Goal: Ask a question

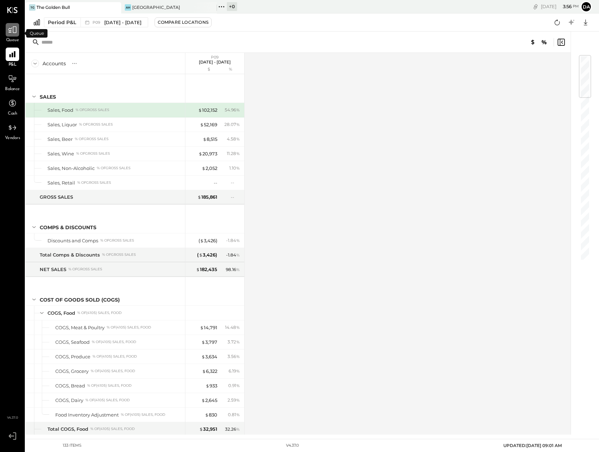
click at [13, 33] on icon at bounding box center [12, 29] width 9 height 9
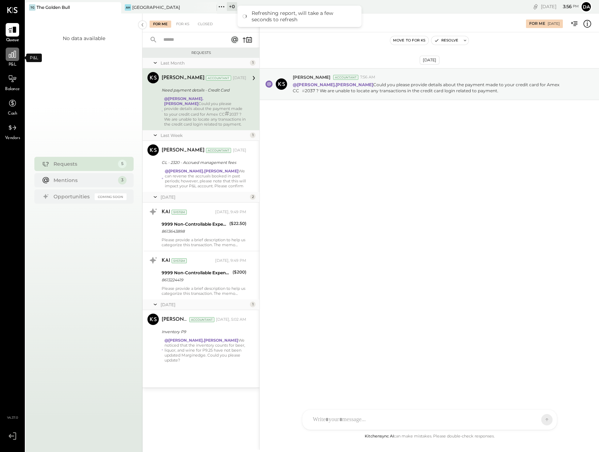
click at [11, 60] on div at bounding box center [12, 53] width 13 height 13
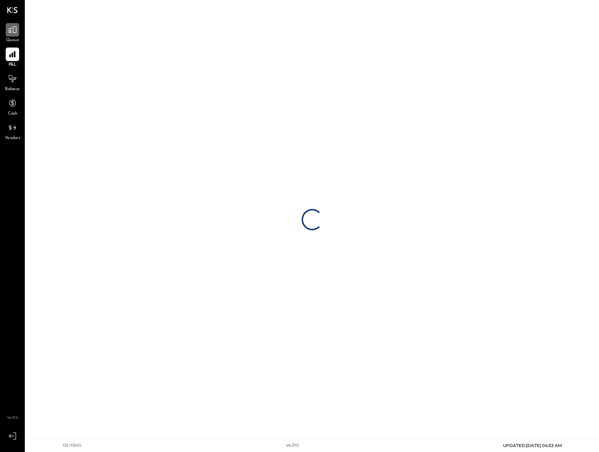
click at [11, 36] on div at bounding box center [12, 29] width 13 height 13
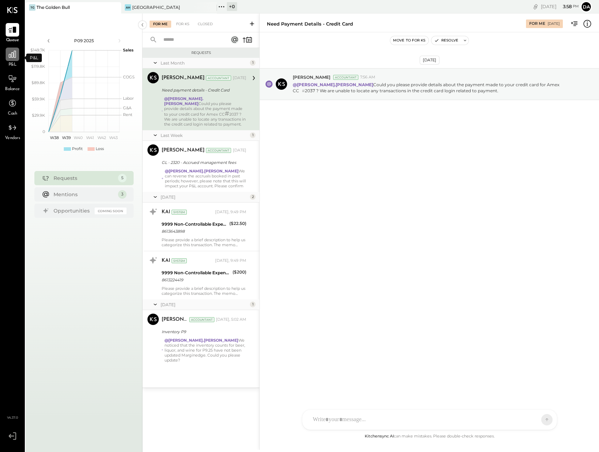
click at [13, 55] on icon at bounding box center [12, 54] width 9 height 9
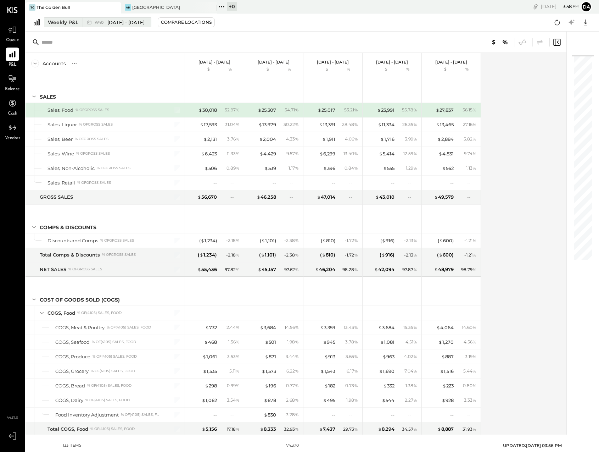
click at [60, 24] on div "Weekly P&L" at bounding box center [63, 22] width 30 height 7
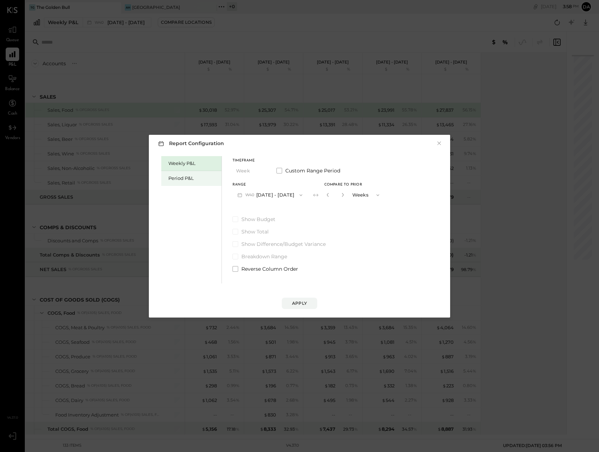
click at [177, 177] on div "Period P&L" at bounding box center [193, 178] width 50 height 7
click at [247, 191] on button "P10 [DATE] - [DATE]" at bounding box center [269, 194] width 73 height 13
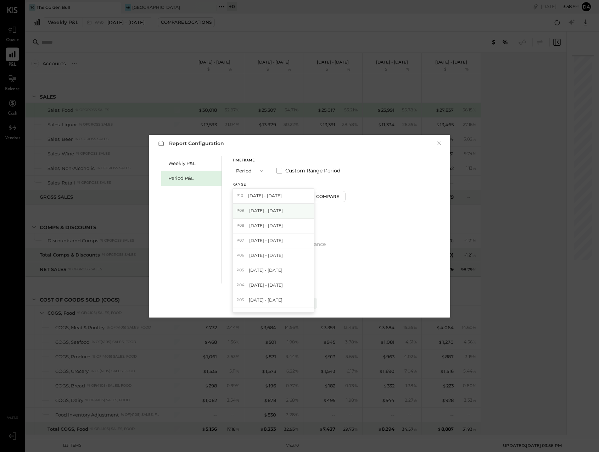
click at [254, 212] on span "[DATE] - [DATE]" at bounding box center [266, 210] width 34 height 6
click at [298, 302] on div "Apply" at bounding box center [299, 303] width 15 height 6
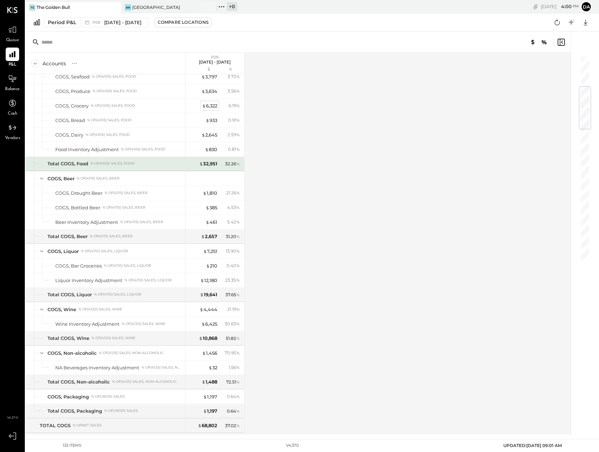
scroll to position [269, 0]
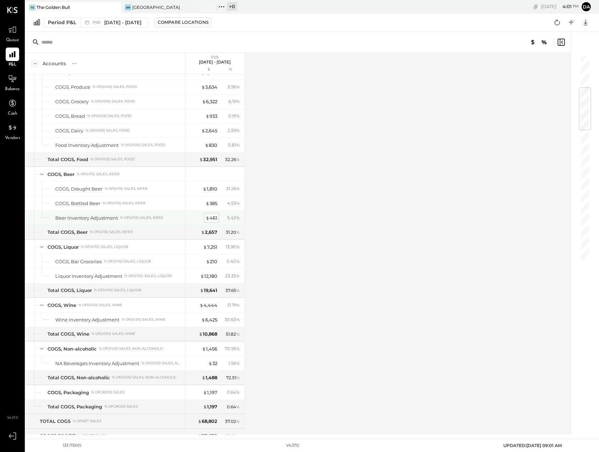
click at [212, 217] on div "$ 461" at bounding box center [212, 217] width 12 height 7
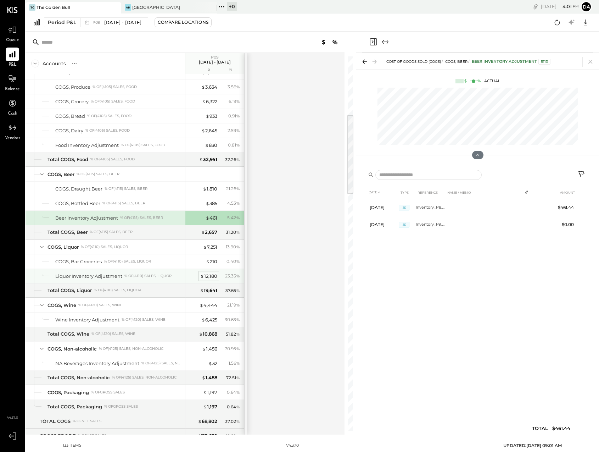
click at [206, 275] on div "$ 12,180" at bounding box center [208, 276] width 17 height 7
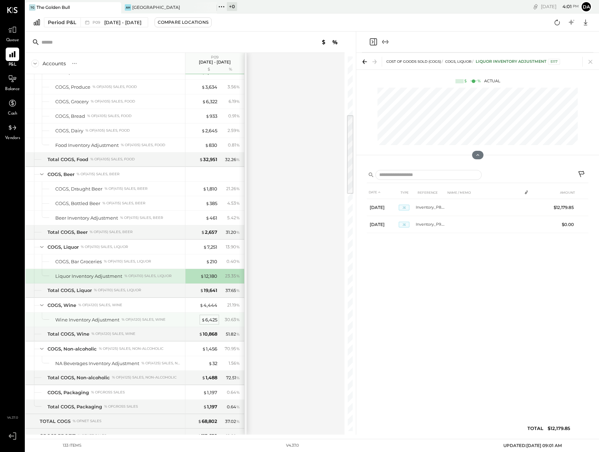
click at [211, 319] on div "$ 6,425" at bounding box center [209, 319] width 16 height 7
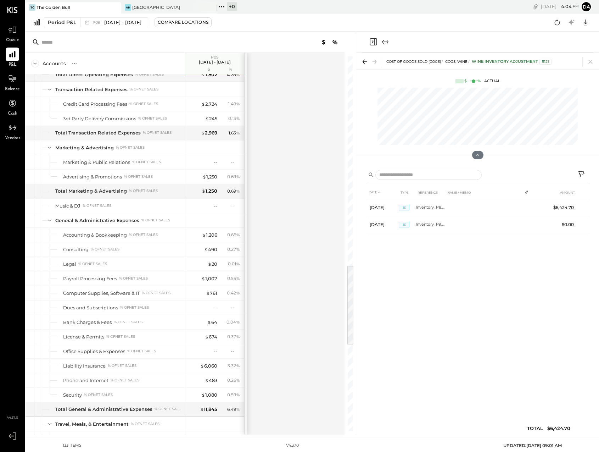
scroll to position [960, 0]
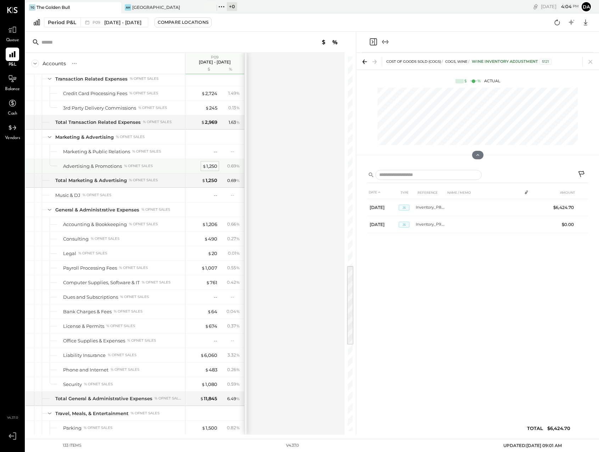
click at [213, 166] on div "$ 1,250" at bounding box center [209, 166] width 15 height 7
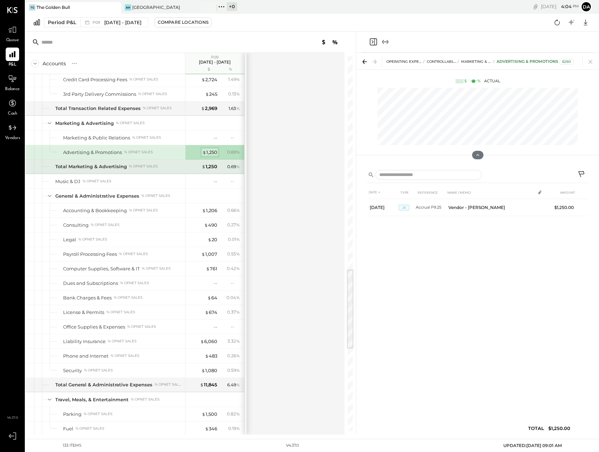
scroll to position [977, 0]
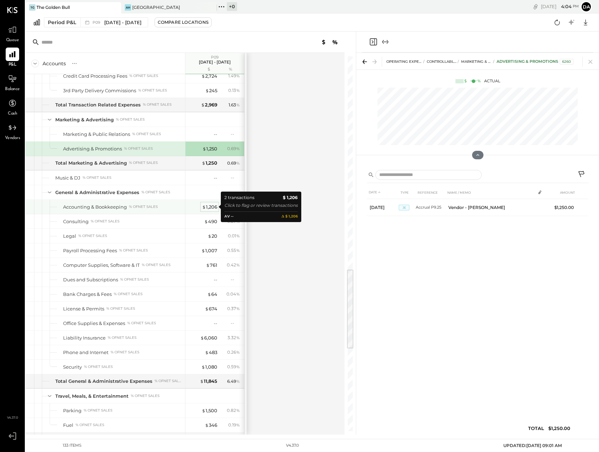
click at [208, 205] on div "$ 1,206" at bounding box center [209, 206] width 15 height 7
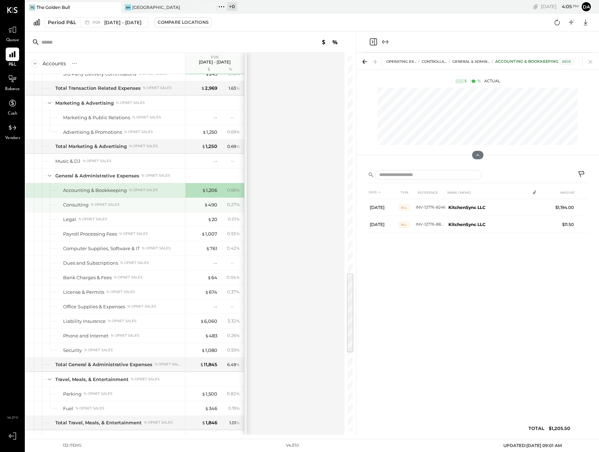
scroll to position [995, 0]
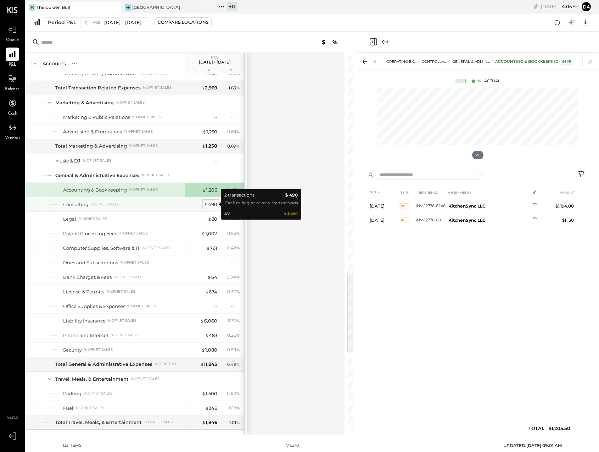
click at [209, 205] on div "$ 490" at bounding box center [210, 204] width 13 height 7
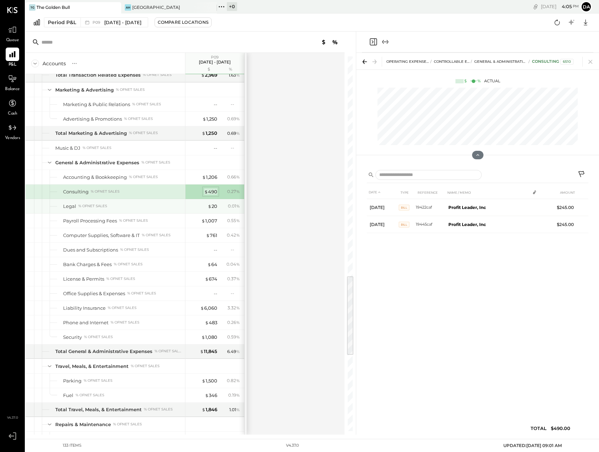
scroll to position [1009, 0]
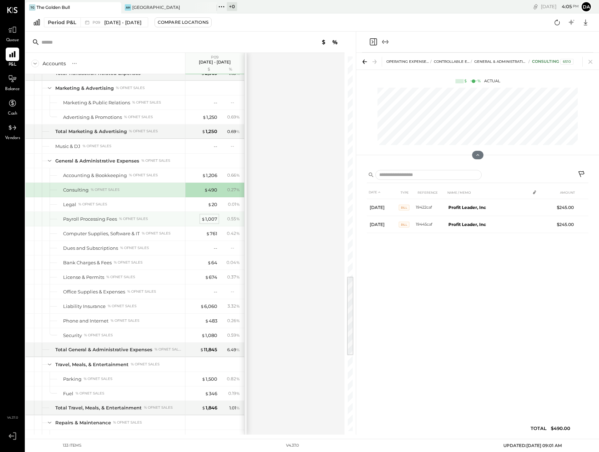
click at [208, 216] on div "$ 1,007" at bounding box center [209, 218] width 16 height 7
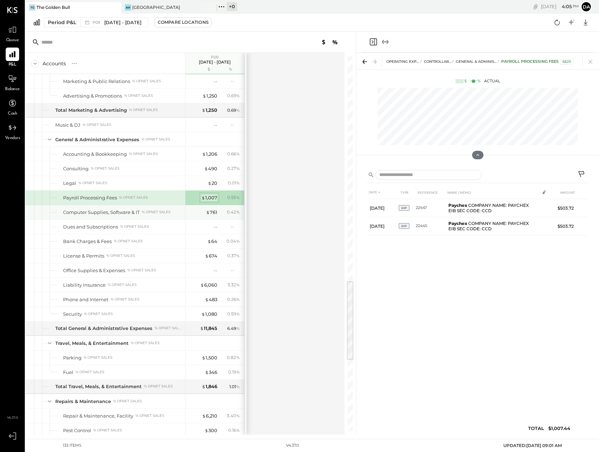
scroll to position [1031, 0]
click at [211, 213] on div "$ 761" at bounding box center [211, 211] width 11 height 7
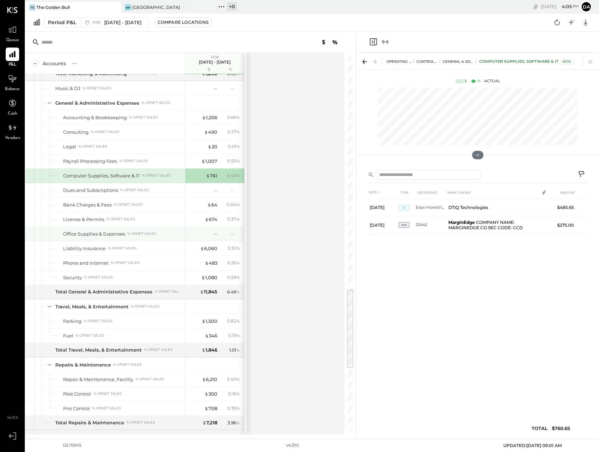
scroll to position [1068, 0]
click at [206, 247] on div "$ 6,060" at bounding box center [208, 247] width 17 height 7
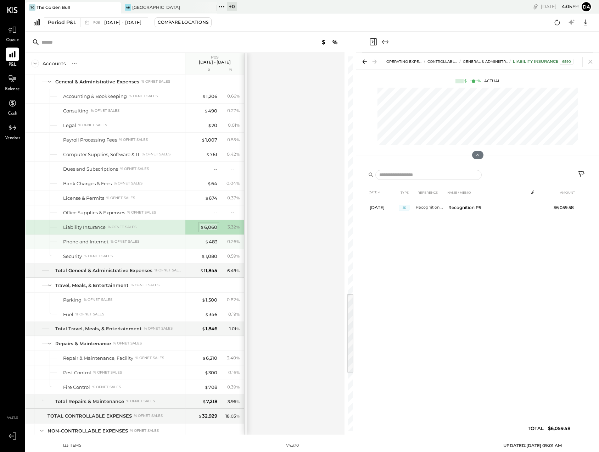
scroll to position [1088, 0]
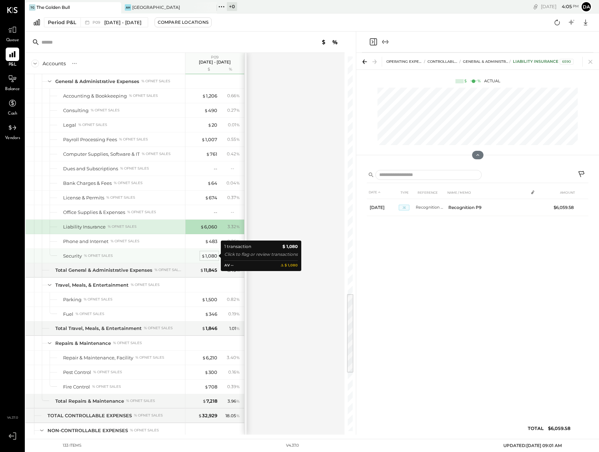
click at [207, 256] on div "$ 1,080" at bounding box center [209, 255] width 16 height 7
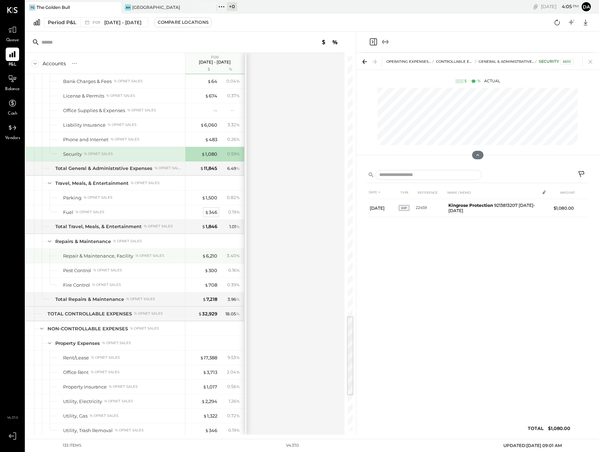
scroll to position [1191, 0]
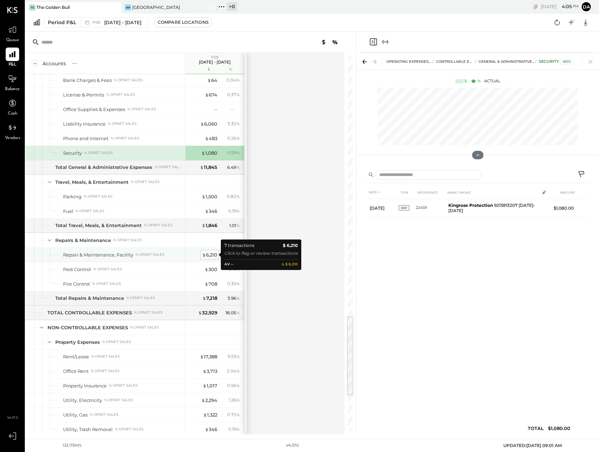
click at [208, 253] on div "$ 6,210" at bounding box center [209, 254] width 15 height 7
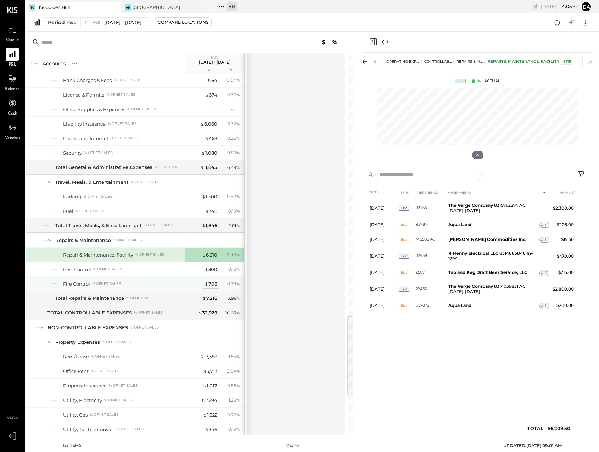
click at [210, 282] on div "$ 708" at bounding box center [211, 283] width 13 height 7
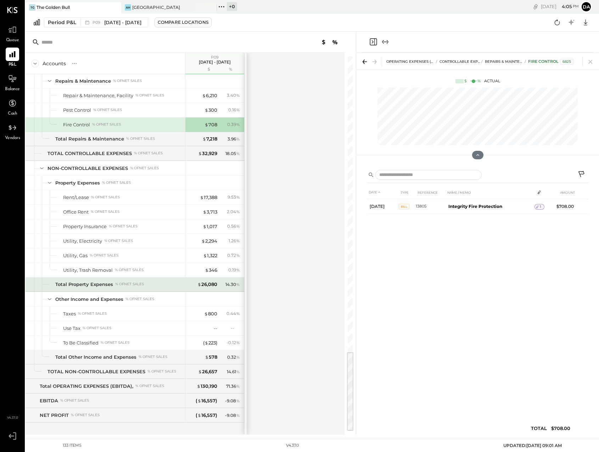
scroll to position [1356, 0]
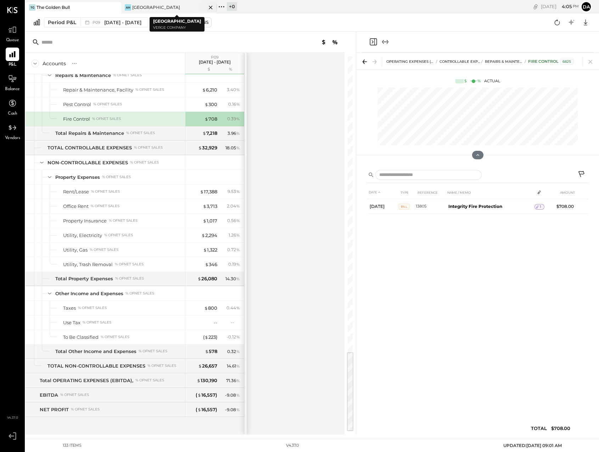
click at [154, 5] on div "[GEOGRAPHIC_DATA]" at bounding box center [156, 7] width 48 height 6
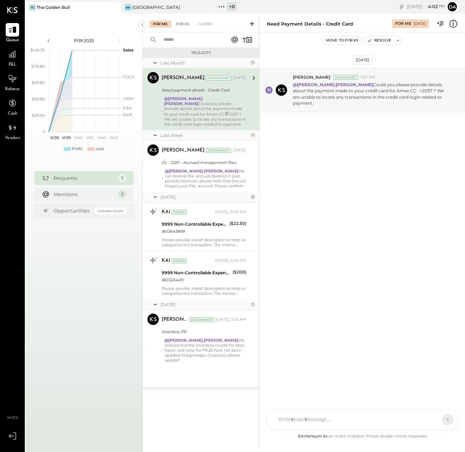
click at [183, 25] on div "For KS" at bounding box center [183, 24] width 20 height 7
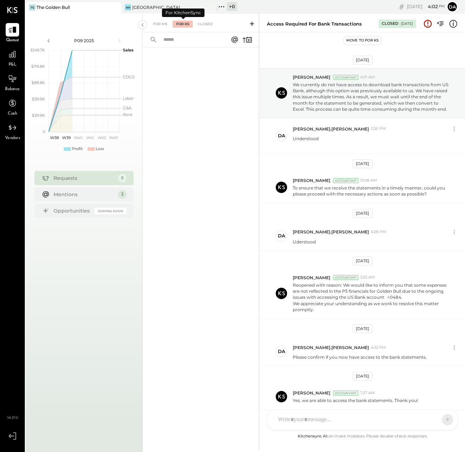
scroll to position [78, 0]
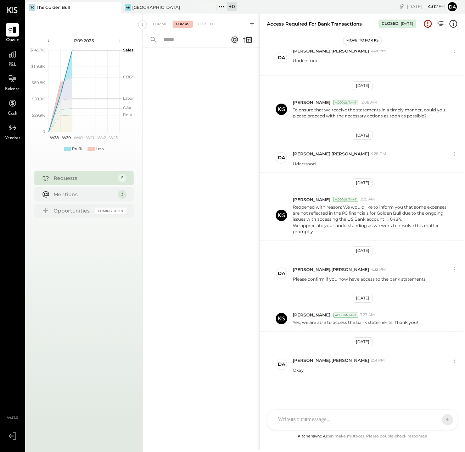
click at [250, 21] on icon at bounding box center [251, 23] width 7 height 7
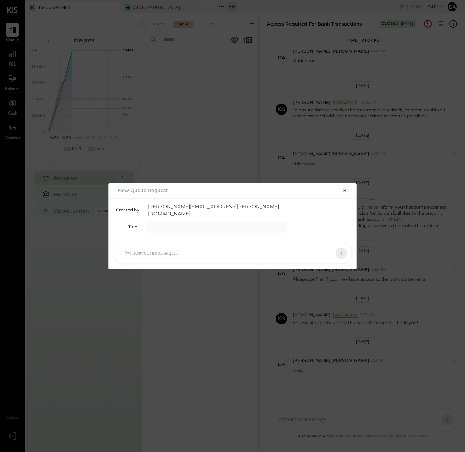
click at [164, 220] on input "text" at bounding box center [217, 226] width 142 height 13
type input "**********"
click at [140, 248] on div at bounding box center [227, 253] width 210 height 16
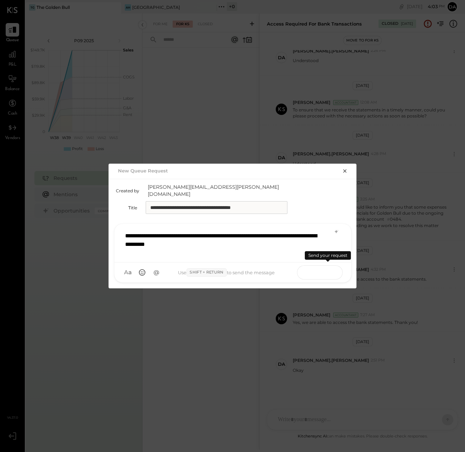
click at [316, 268] on button at bounding box center [328, 272] width 26 height 11
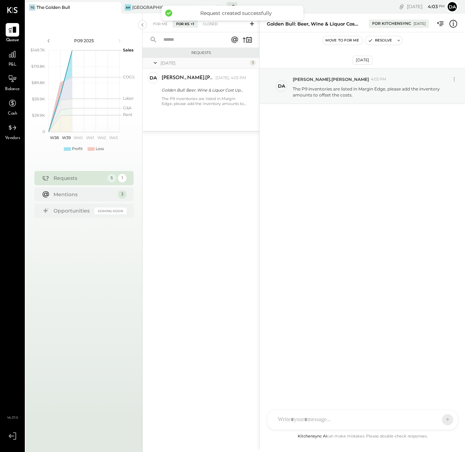
scroll to position [0, 0]
click at [143, 7] on div "[GEOGRAPHIC_DATA]" at bounding box center [156, 7] width 48 height 6
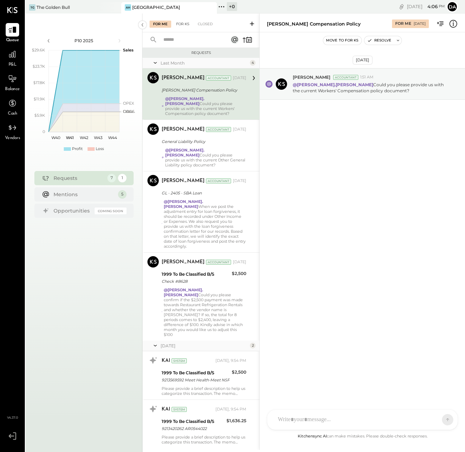
click at [180, 24] on div "For KS" at bounding box center [183, 24] width 20 height 7
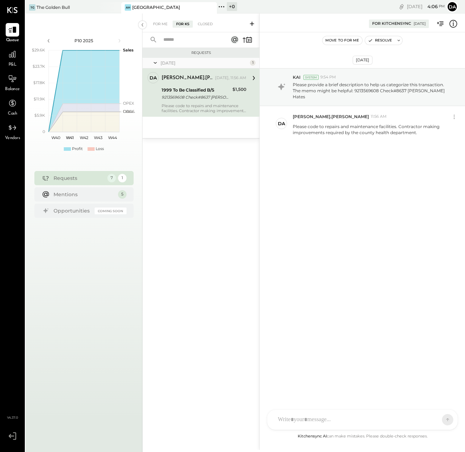
click at [251, 24] on icon at bounding box center [252, 24] width 4 height 4
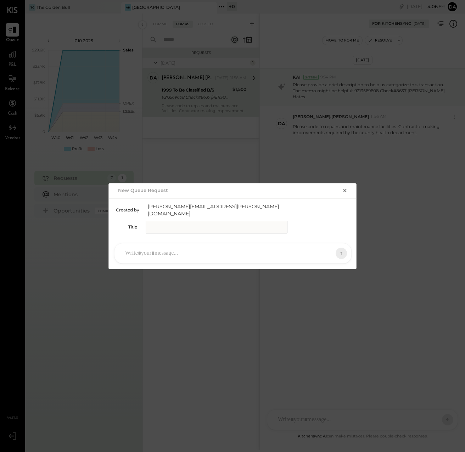
click at [155, 222] on input "text" at bounding box center [217, 226] width 142 height 13
type input "**********"
click at [138, 249] on div at bounding box center [227, 253] width 210 height 16
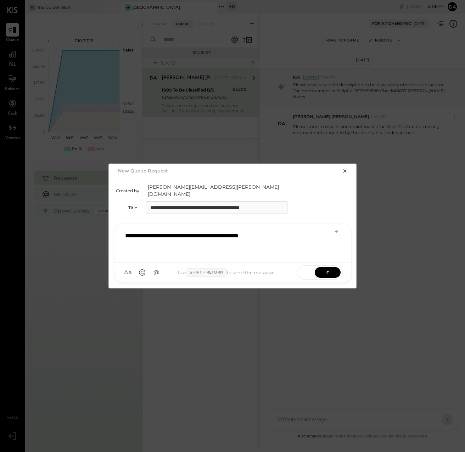
click at [217, 232] on div "**********" at bounding box center [233, 242] width 223 height 28
click at [286, 232] on div "**********" at bounding box center [233, 242] width 223 height 28
click at [330, 268] on icon at bounding box center [327, 271] width 7 height 7
